Goal: Use online tool/utility: Utilize a website feature to perform a specific function

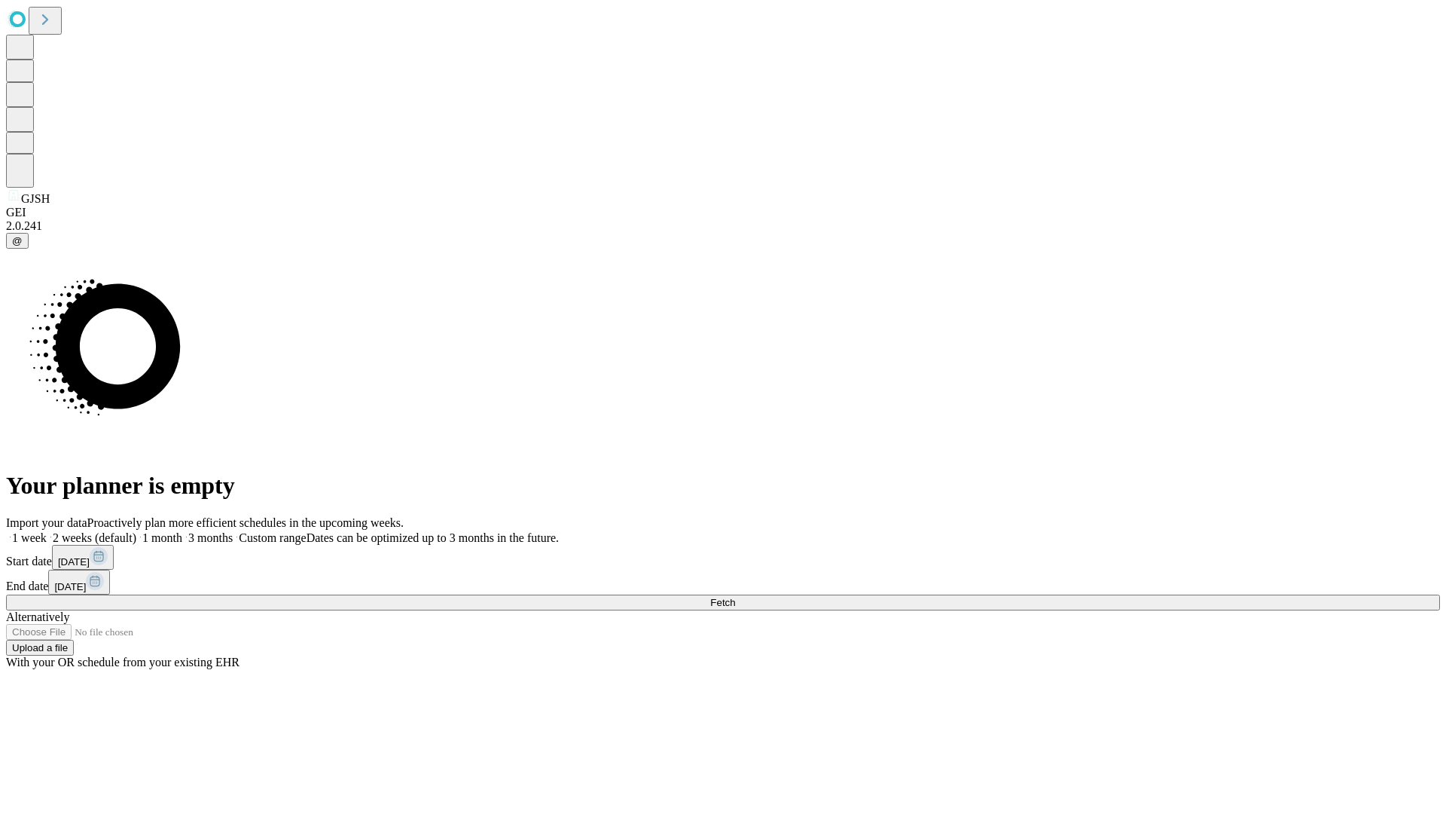
click at [735, 597] on span "Fetch" at bounding box center [722, 602] width 25 height 11
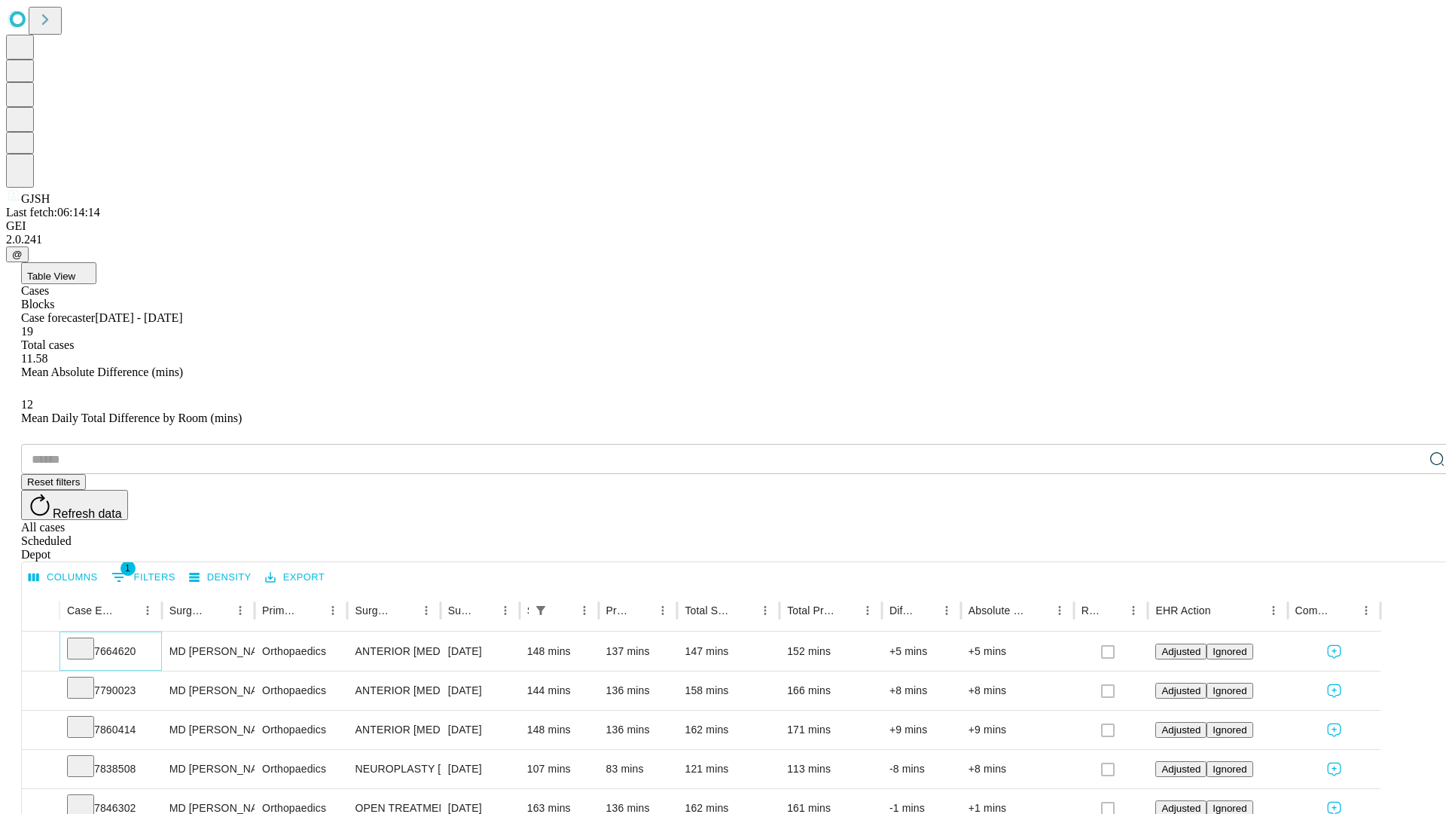
click at [88, 640] on icon at bounding box center [80, 647] width 15 height 15
